Goal: Transaction & Acquisition: Book appointment/travel/reservation

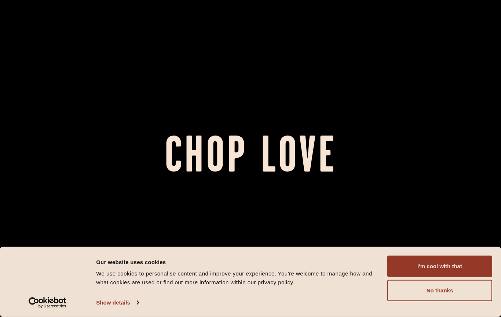
click at [479, 266] on button "I'm cool with that" at bounding box center [440, 265] width 105 height 21
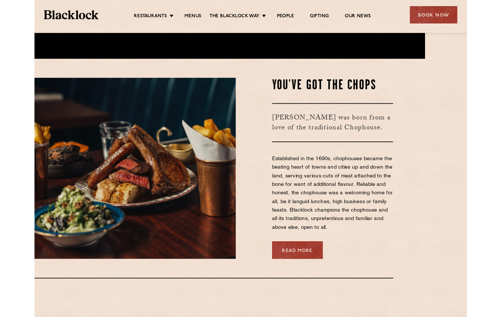
scroll to position [297, 48]
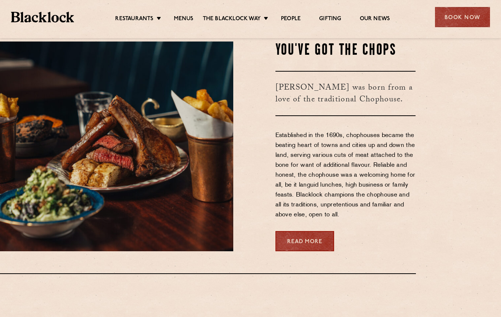
click at [187, 14] on ul "Restaurants Soho City Shoreditch Covent Garden Canary Wharf Manchester Birmingh…" at bounding box center [252, 17] width 357 height 11
click at [183, 18] on link "Menus" at bounding box center [184, 18] width 20 height 7
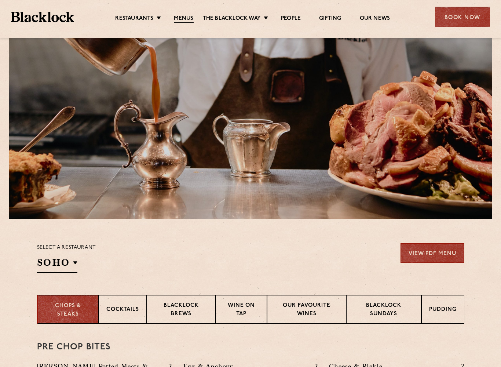
scroll to position [45, 0]
click at [394, 308] on p "Blacklock Sundays" at bounding box center [384, 310] width 60 height 17
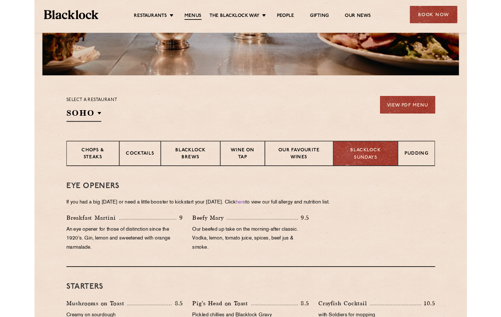
scroll to position [177, 0]
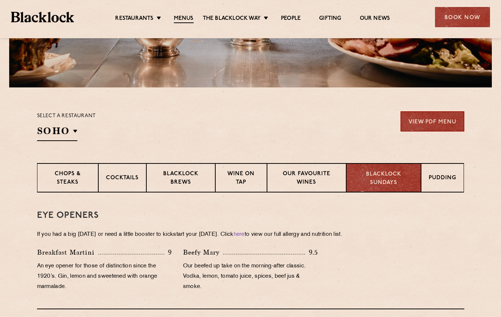
click at [386, 175] on p "Blacklock Sundays" at bounding box center [384, 178] width 60 height 17
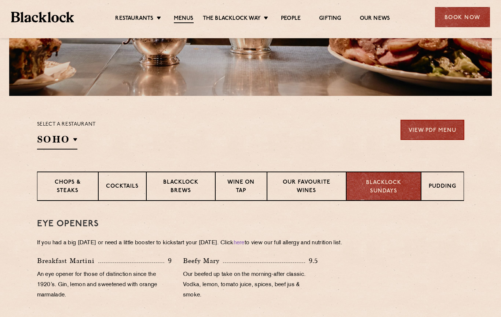
scroll to position [160, 0]
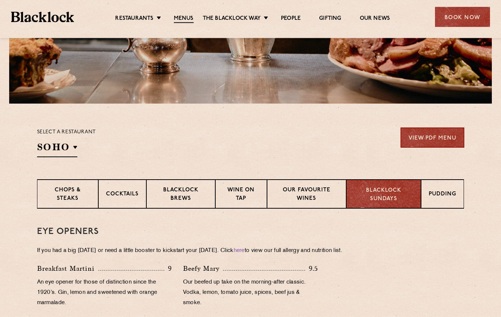
click at [466, 19] on div "Book Now" at bounding box center [462, 17] width 55 height 20
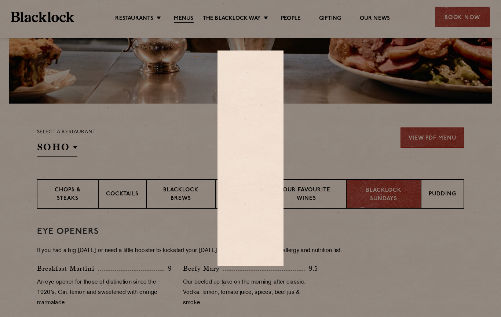
scroll to position [161, 0]
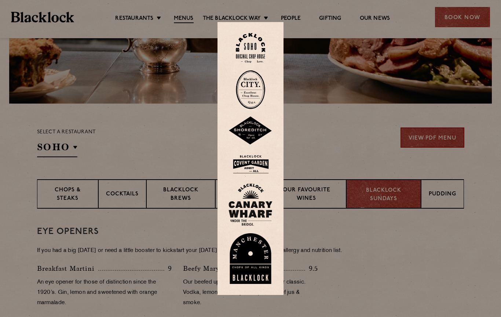
click at [261, 170] on img at bounding box center [251, 164] width 44 height 24
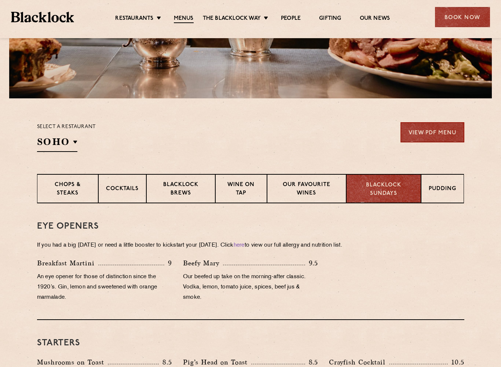
scroll to position [164, 0]
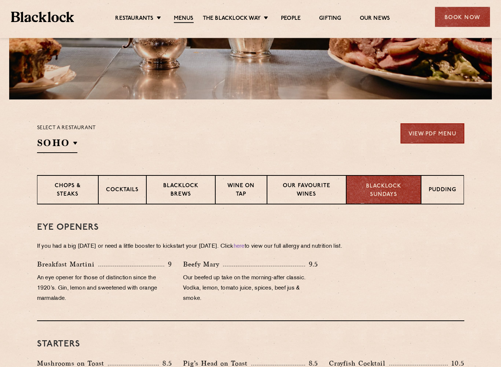
click at [458, 18] on div "Book Now" at bounding box center [462, 17] width 55 height 20
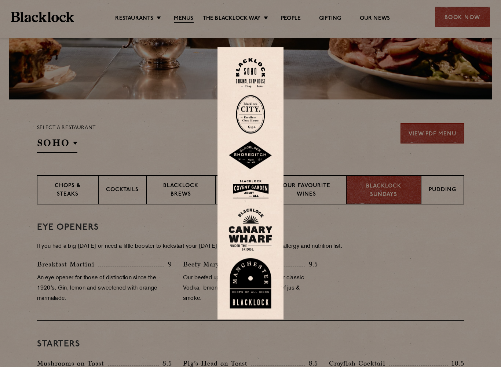
scroll to position [165, 0]
click at [261, 229] on img at bounding box center [251, 229] width 44 height 43
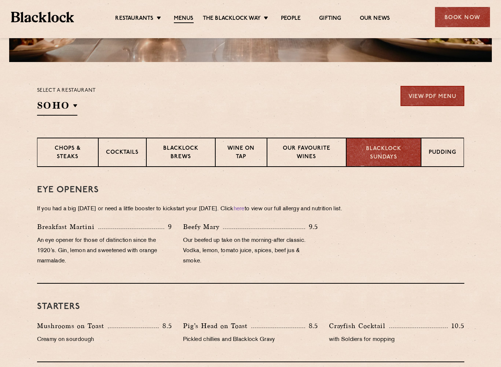
scroll to position [194, 0]
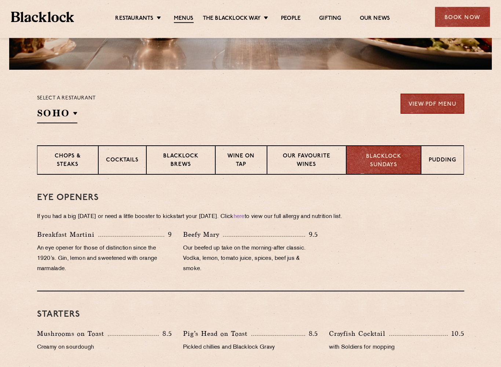
click at [394, 161] on p "Blacklock Sundays" at bounding box center [384, 161] width 60 height 17
click at [456, 15] on div "Book Now" at bounding box center [462, 17] width 55 height 20
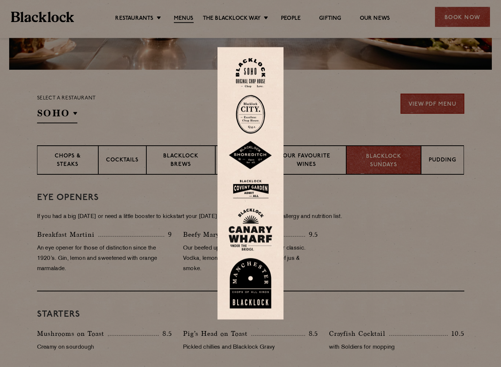
scroll to position [194, 0]
click at [252, 156] on img at bounding box center [251, 155] width 44 height 29
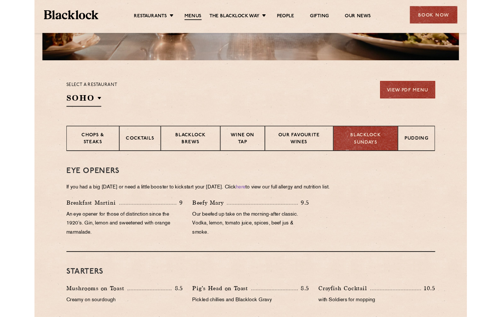
scroll to position [215, 0]
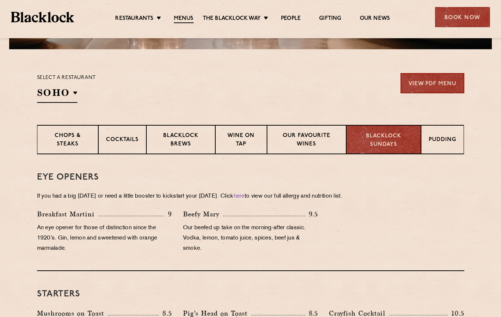
click at [470, 12] on div "Book Now" at bounding box center [462, 17] width 55 height 20
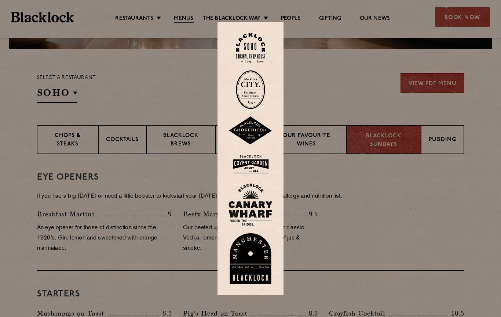
click at [252, 48] on img at bounding box center [250, 48] width 29 height 30
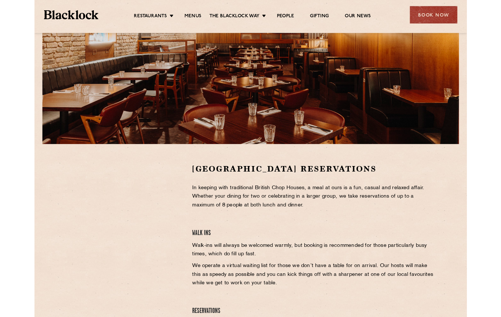
scroll to position [118, 0]
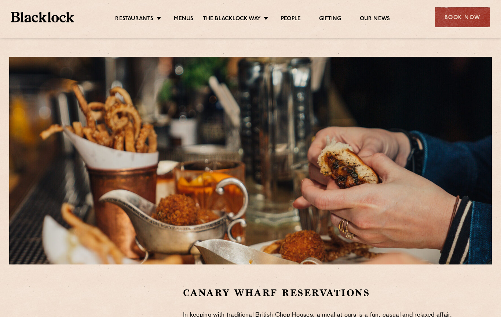
click at [468, 17] on div "Book Now" at bounding box center [462, 17] width 55 height 20
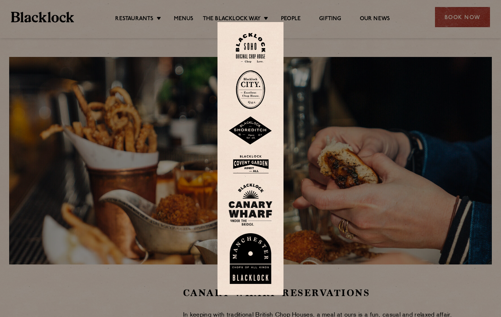
click at [257, 203] on img at bounding box center [251, 204] width 44 height 43
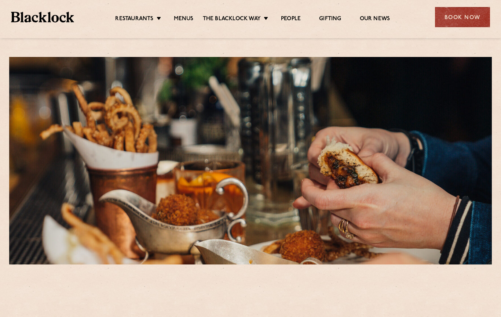
click at [460, 11] on div "Book Now" at bounding box center [462, 17] width 55 height 20
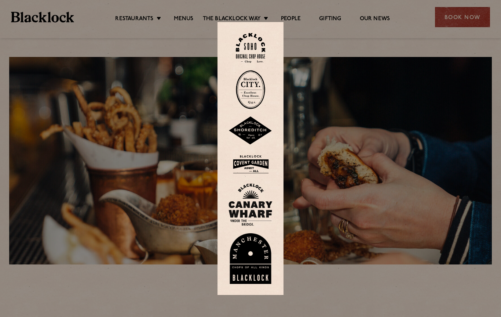
click at [251, 197] on img at bounding box center [251, 204] width 44 height 43
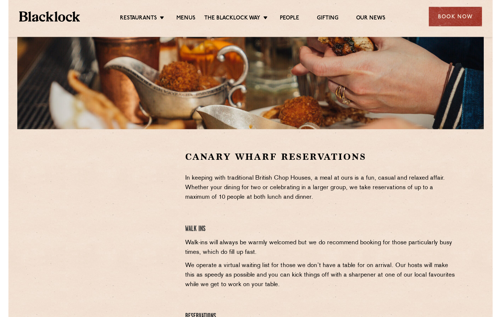
scroll to position [135, 0]
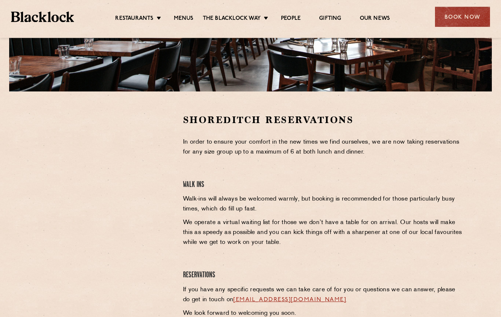
scroll to position [193, 0]
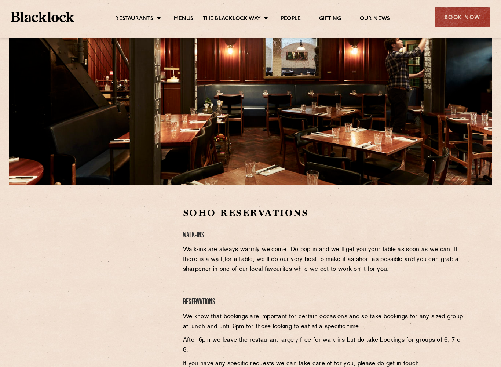
scroll to position [82, 0]
